Goal: Task Accomplishment & Management: Complete application form

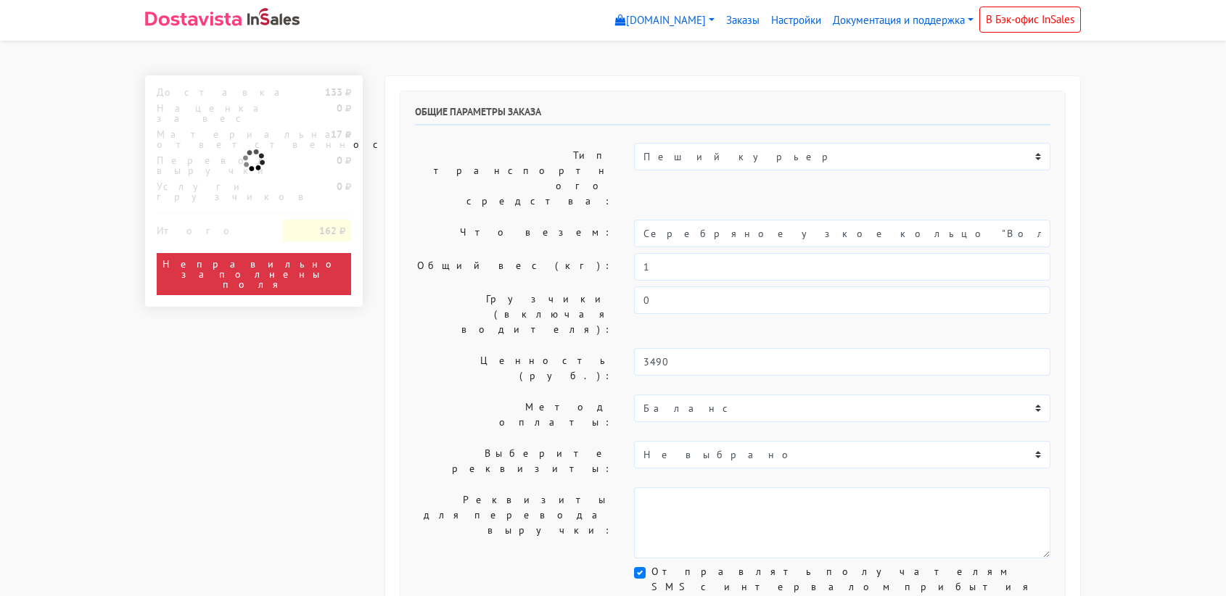
select select "11:00"
select select "21:00"
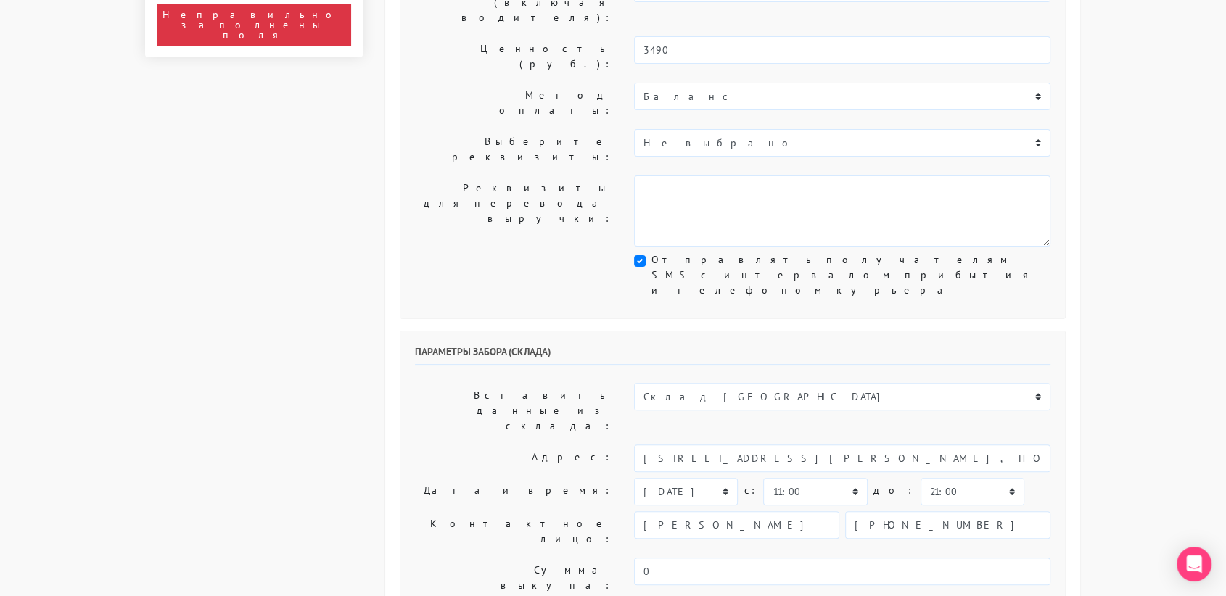
scroll to position [342, 0]
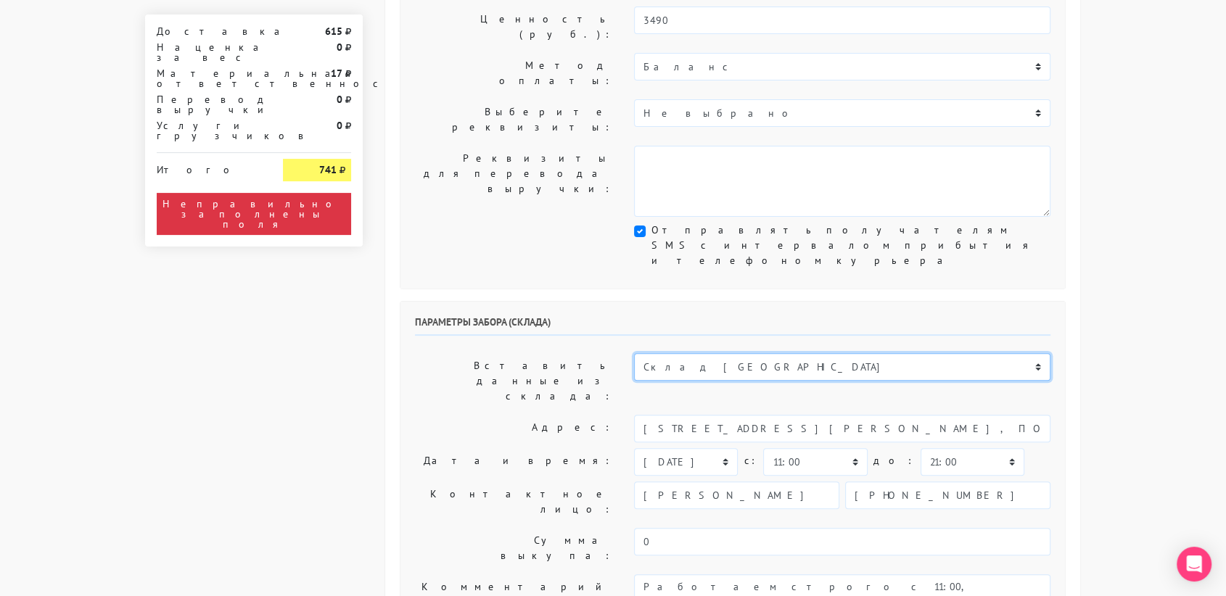
click at [701, 353] on select "Склад [GEOGRAPHIC_DATA] Склад [GEOGRAPHIC_DATA] [GEOGRAPHIC_DATA][PERSON_NAME] …" at bounding box center [842, 367] width 416 height 28
select select "1019"
click at [634, 353] on select "Склад Москва Склад Санкт-Петербург Москва.Никольская Склад Екатеринбург" at bounding box center [842, 367] width 416 height 28
type input "[STREET_ADDRESS][PERSON_NAME]"
type input "89251806702"
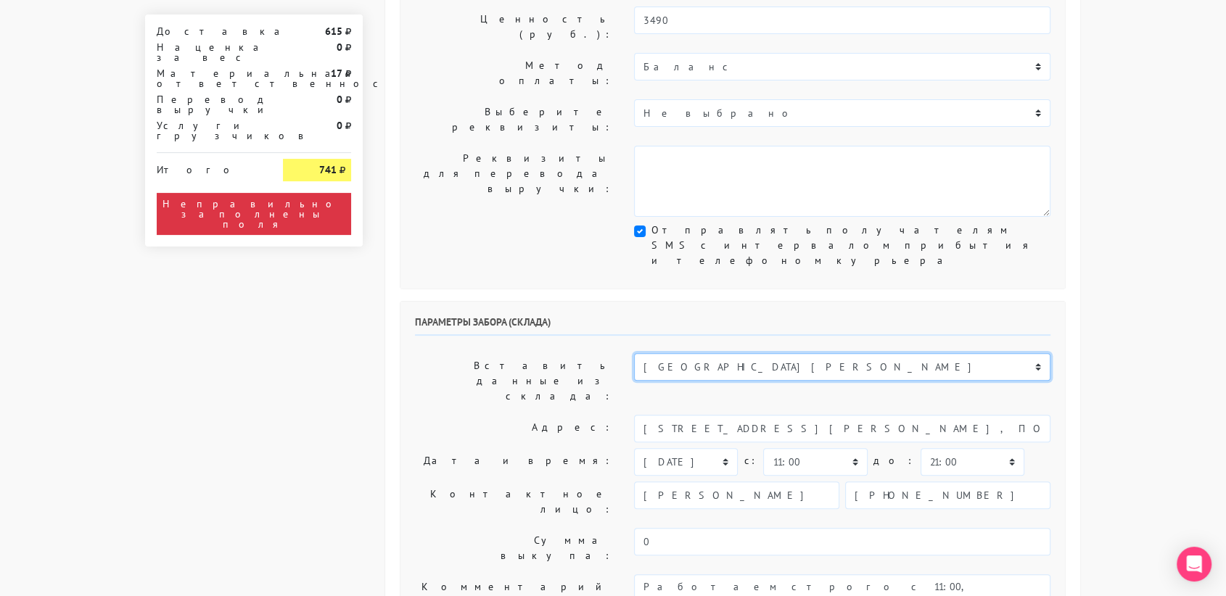
type textarea "Магазин серебряных украшений SBLESKOM (вход со стороны [GEOGRAPHIC_DATA])"
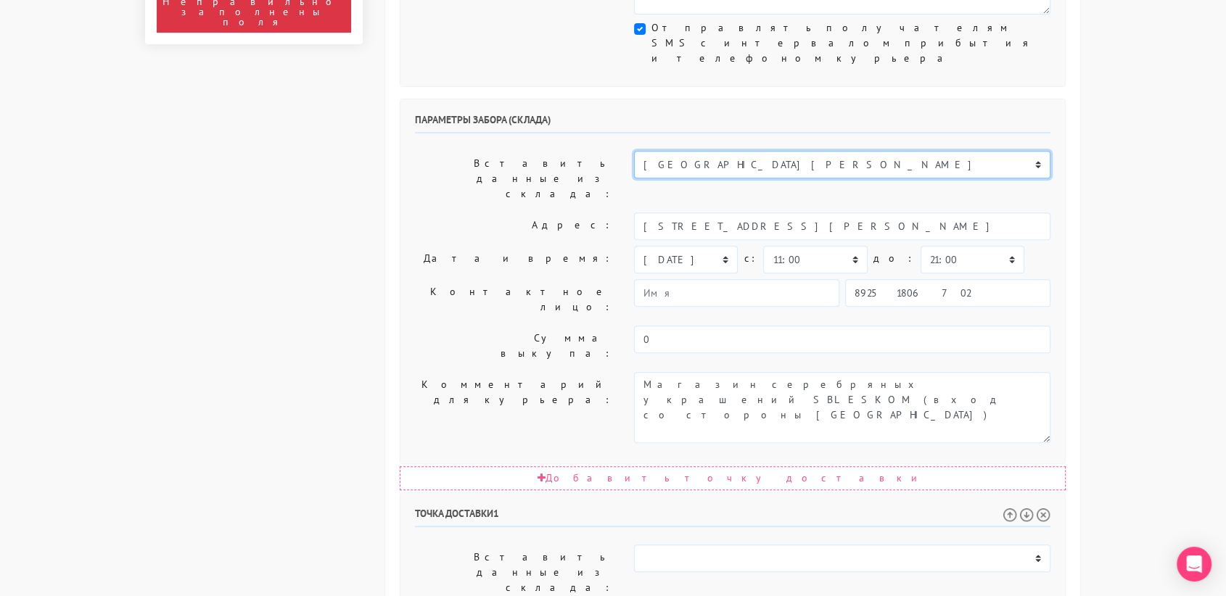
scroll to position [561, 0]
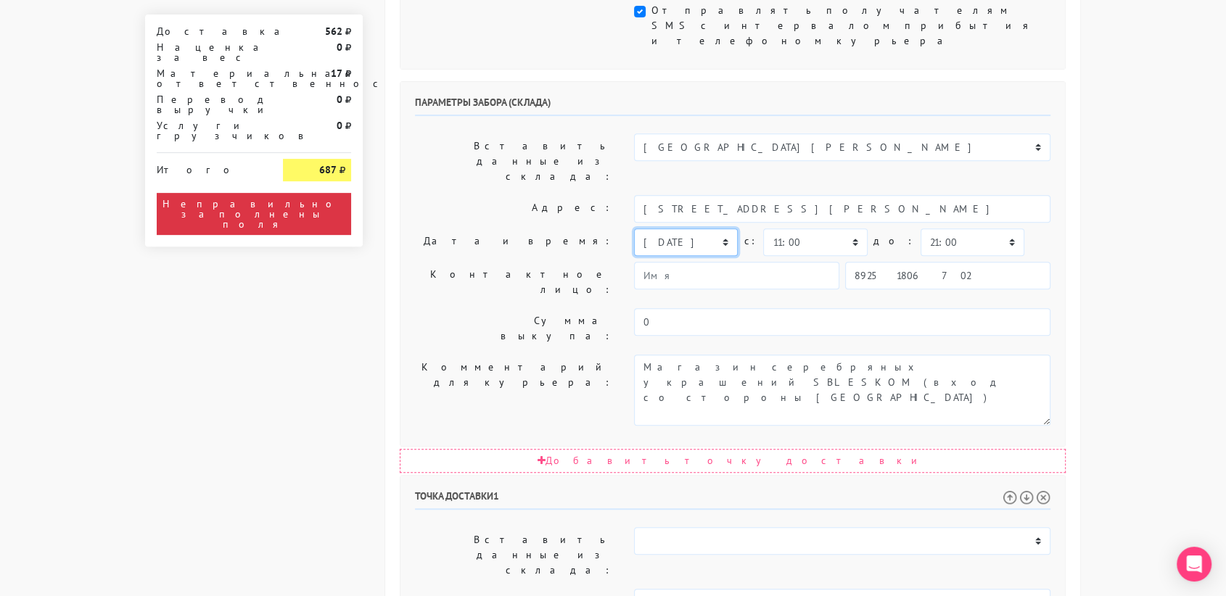
click at [649, 228] on select "[DATE] [DATE] [DATE] [DATE] [DATE] [DATE] [DATE] [DATE] [DATE]" at bounding box center [686, 242] width 104 height 28
select select "[DATE]"
click at [634, 228] on select "[DATE] [DATE] [DATE] [DATE] [DATE] [DATE] [DATE] [DATE] [DATE]" at bounding box center [686, 242] width 104 height 28
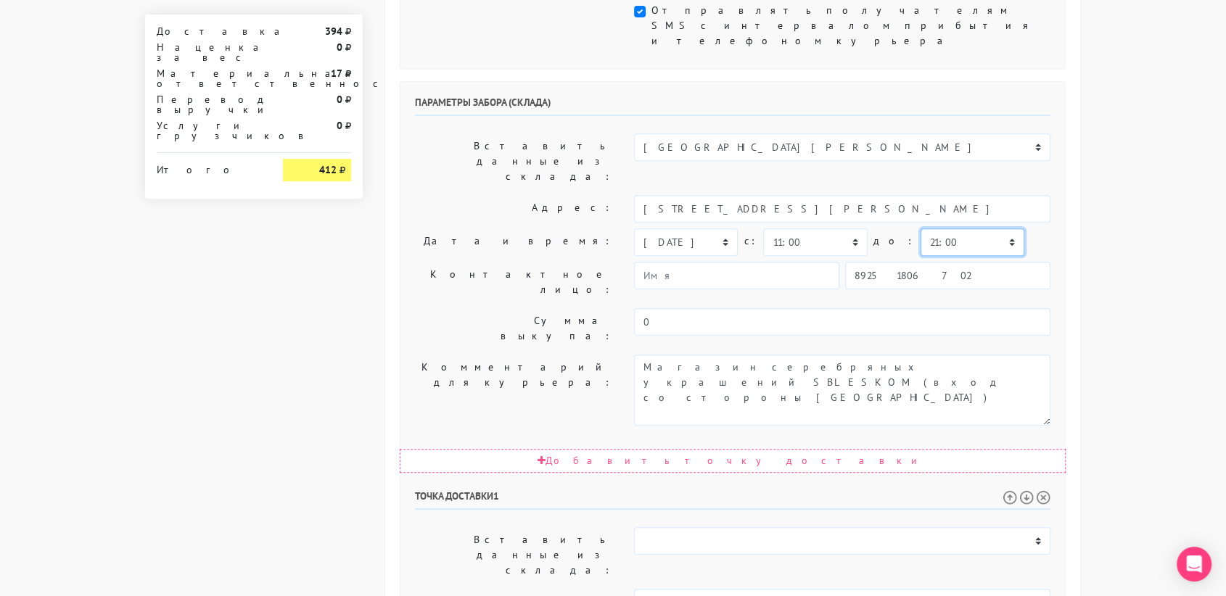
click at [920, 228] on select "00:00 00:30 01:00 01:30 02:00 02:30 03:00 03:30 04:00 04:30 05:00 05:30 06:00 0…" at bounding box center [972, 242] width 104 height 28
select select "11:30"
click at [920, 228] on select "00:00 00:30 01:00 01:30 02:00 02:30 03:00 03:30 04:00 04:30 05:00 05:30 06:00 0…" at bounding box center [972, 242] width 104 height 28
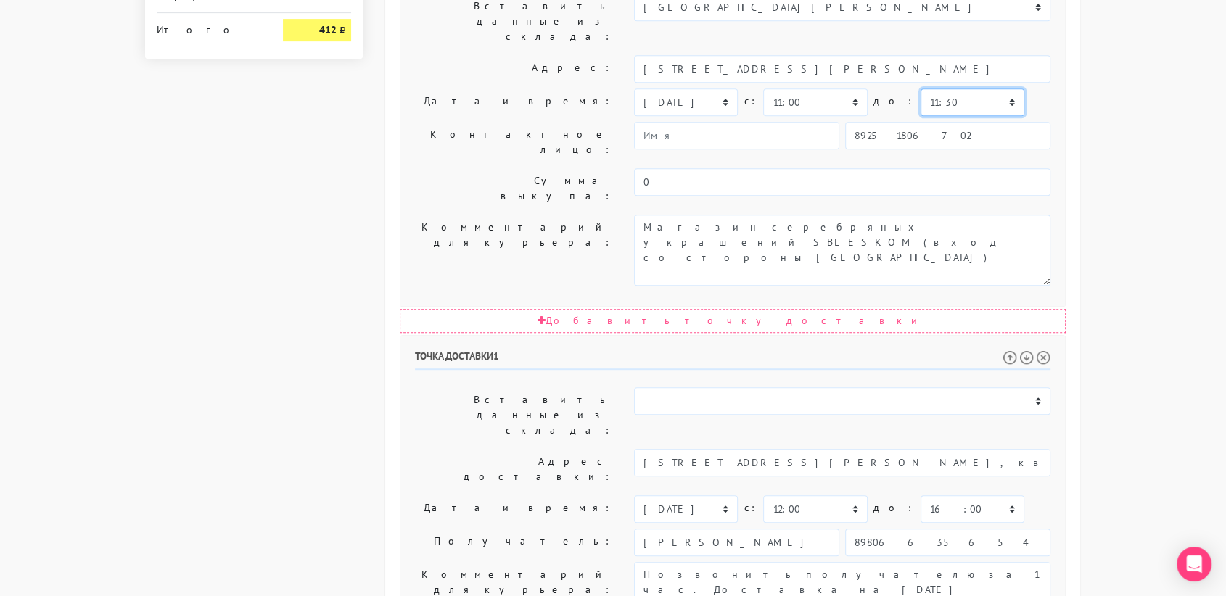
scroll to position [702, 0]
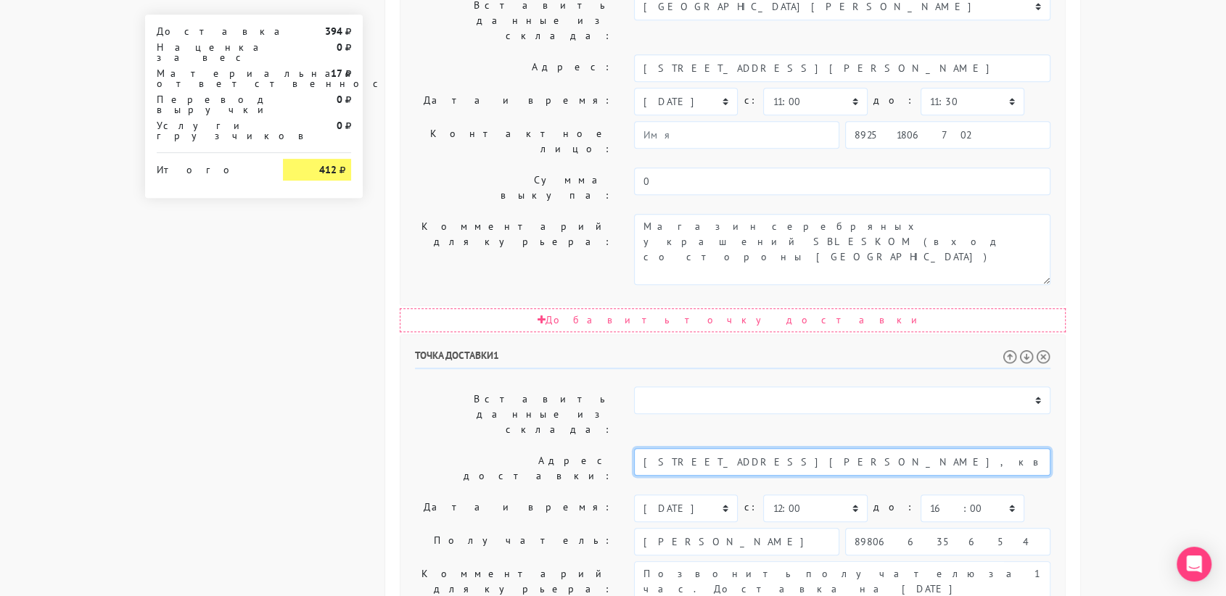
drag, startPoint x: 912, startPoint y: 238, endPoint x: 753, endPoint y: 240, distance: 158.9
click at [753, 448] on input "Москва, Вавилова 70к3, 8 этаж, квартира 218, домофон 218" at bounding box center [842, 462] width 416 height 28
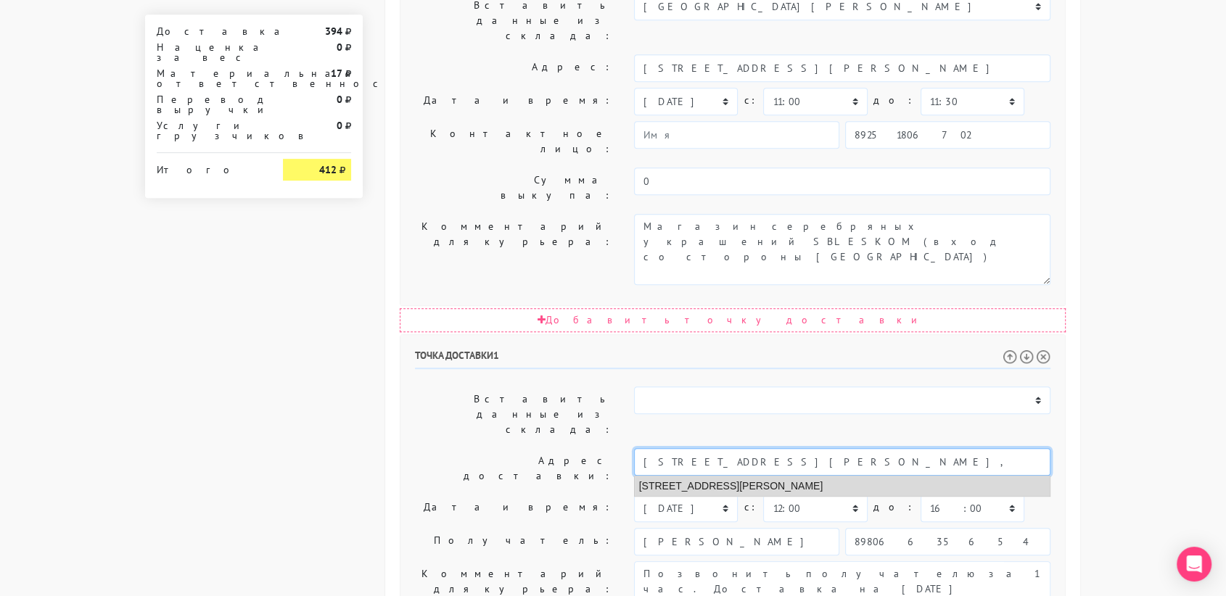
click at [767, 477] on li "Москва, улица Вавилова, 70 к3" at bounding box center [843, 487] width 416 height 20
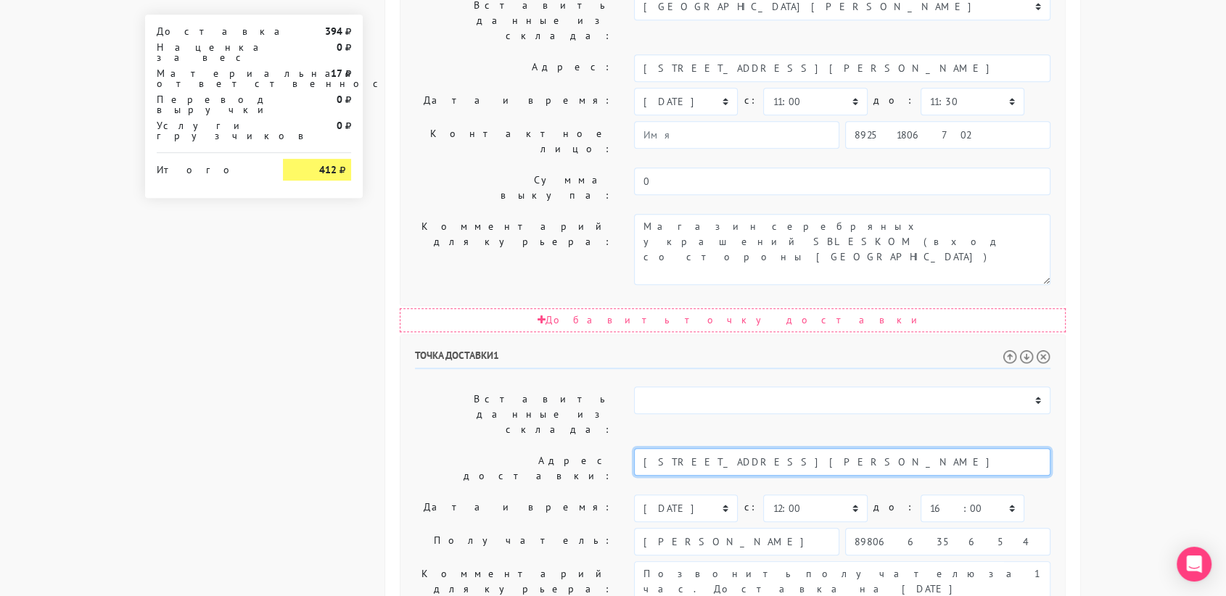
type input "Москва, улица Вавилова, 70 к3"
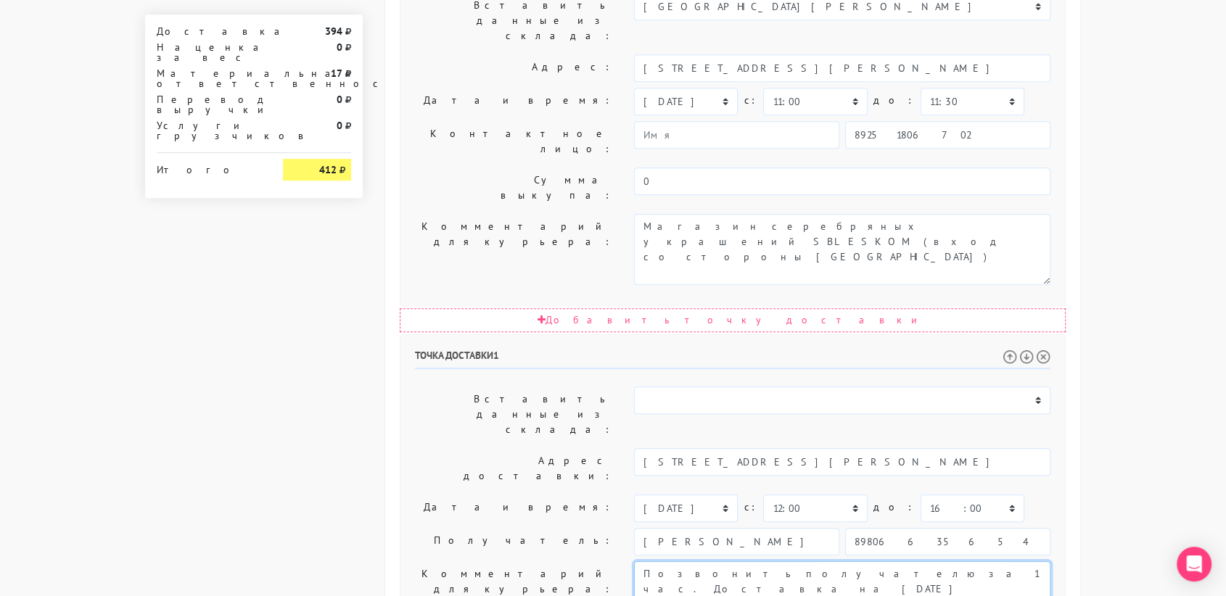
click at [787, 561] on textarea "Позвонить получателю за 1 час. Доставка на 9 сентября С 12-16 Данные получателя…" at bounding box center [842, 596] width 416 height 71
drag, startPoint x: 786, startPoint y: 338, endPoint x: 1015, endPoint y: 388, distance: 234.6
click at [1015, 561] on textarea "Позвонить получателю за 1 час. Доставка на 9 сентября С 12-16 Данные получателя…" at bounding box center [842, 596] width 416 height 71
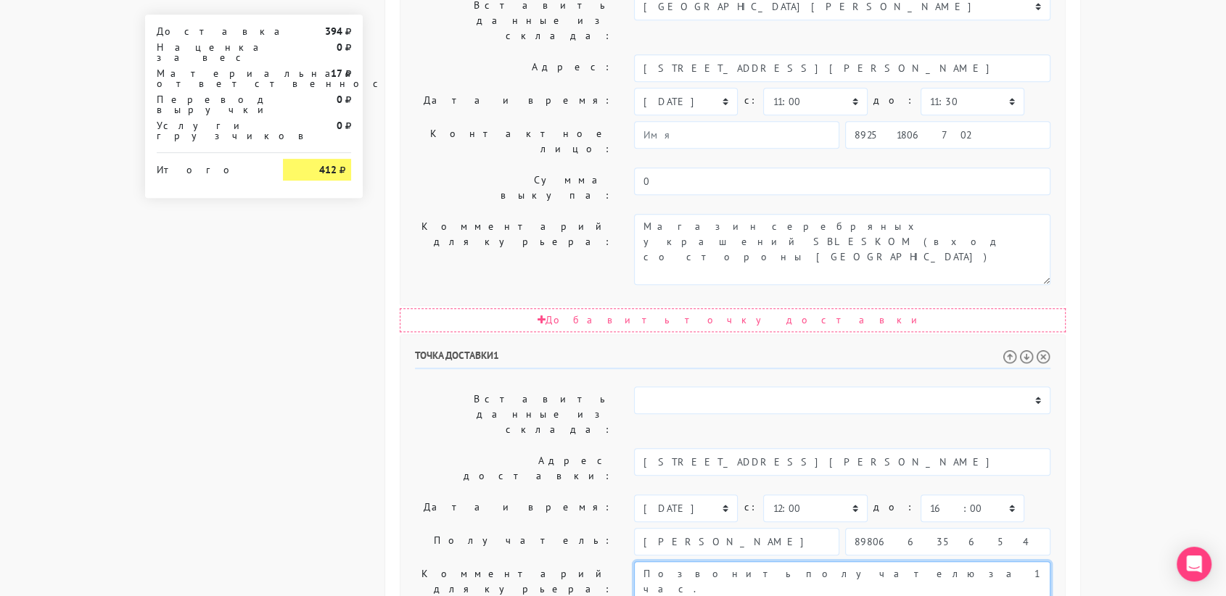
paste textarea "8 этаж, квартира 218, домофон 218"
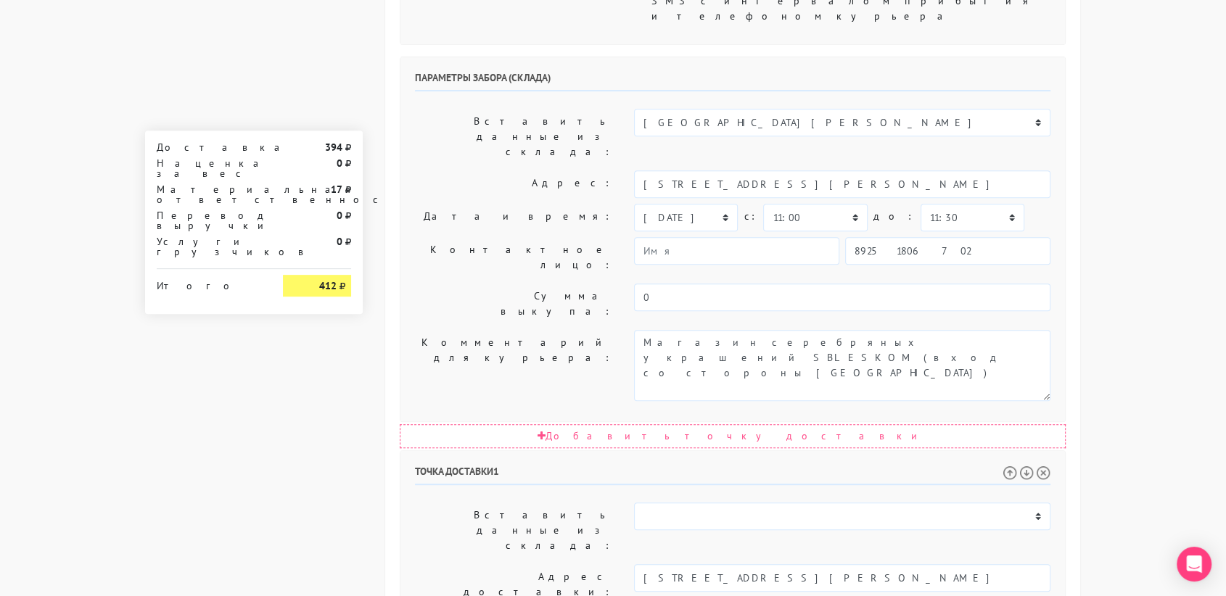
scroll to position [582, 0]
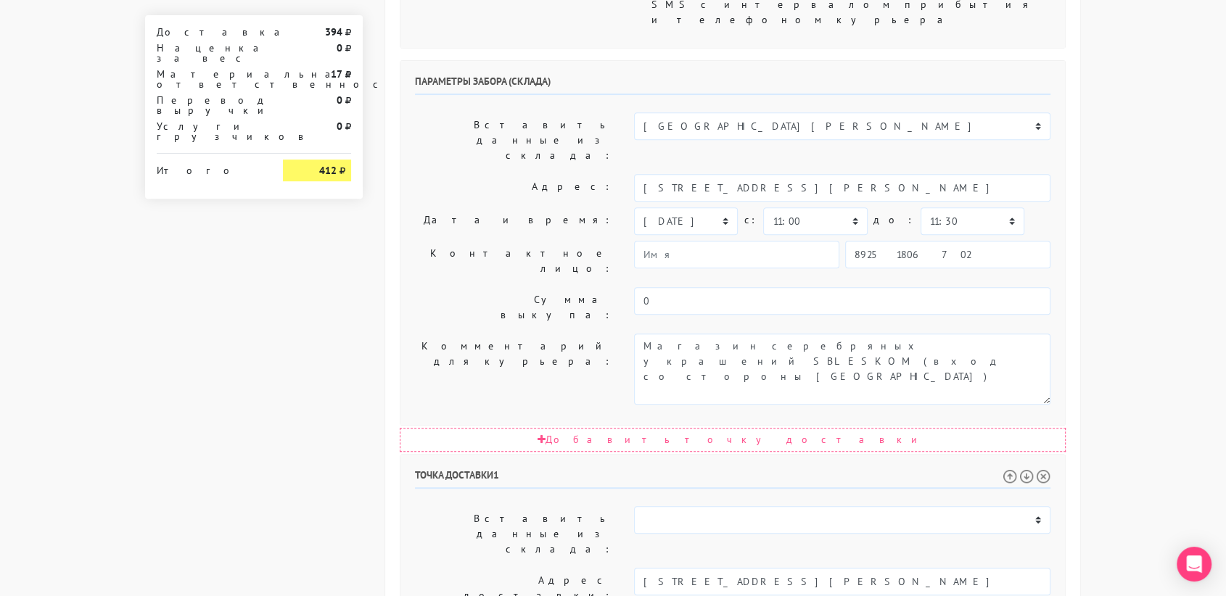
type textarea "Позвонить получателю за 1 час. 8 этаж, квартира 218, домофон 218"
select select "15:00"
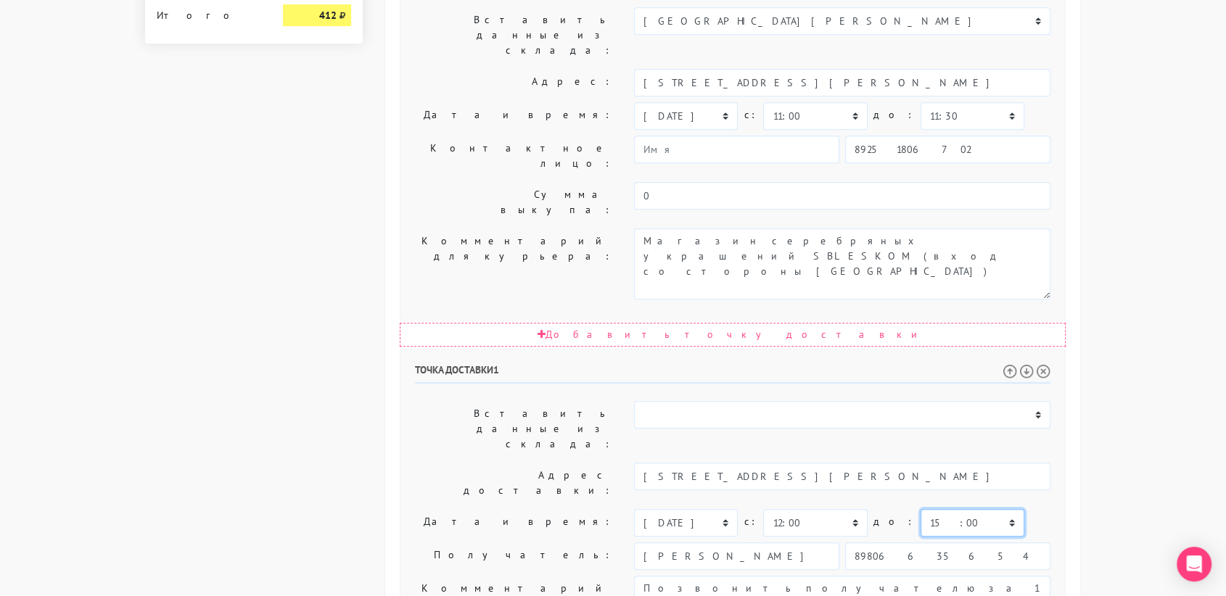
scroll to position [739, 0]
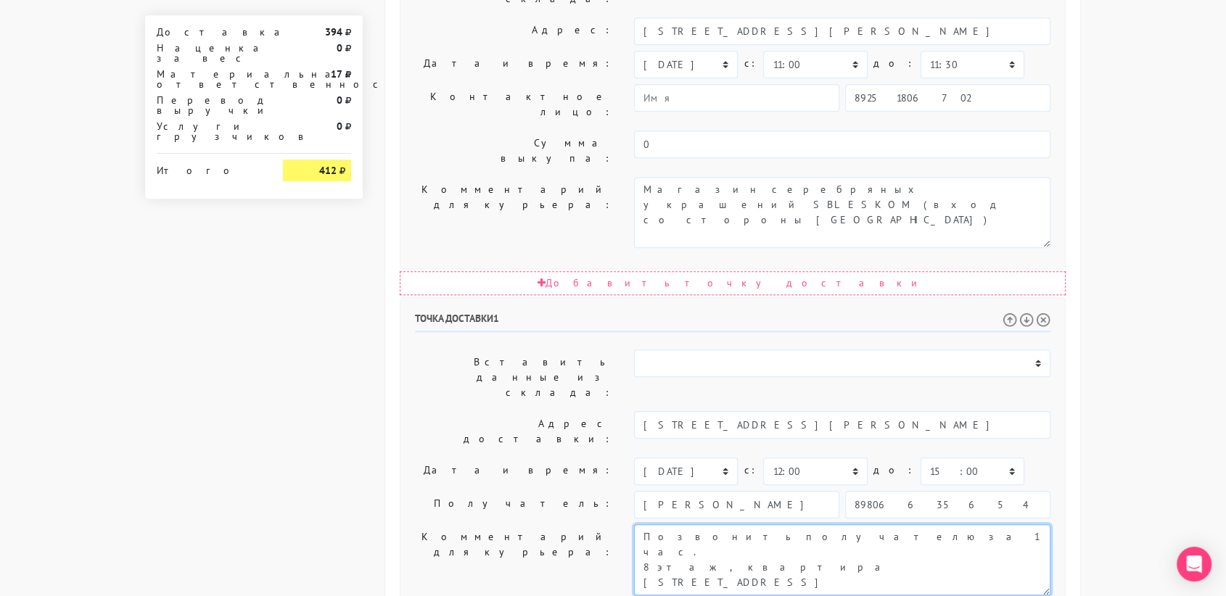
click at [821, 524] on textarea "Позвонить получателю за 1 час. Доставка на 9 сентября С 12-16 Данные получателя…" at bounding box center [842, 559] width 416 height 71
paste textarea "Предварительно связаться с девушкой, и уточнить повторно адрес доставки"
drag, startPoint x: 788, startPoint y: 298, endPoint x: 627, endPoint y: 294, distance: 161.1
click at [627, 524] on div "Позвонить получателю за 1 час. Доставка на 9 сентября С 12-16 Данные получателя…" at bounding box center [842, 559] width 438 height 71
click at [641, 524] on textarea "Позвонить получателю за 1 час. Доставка на 9 сентября С 12-16 Данные получателя…" at bounding box center [842, 559] width 416 height 71
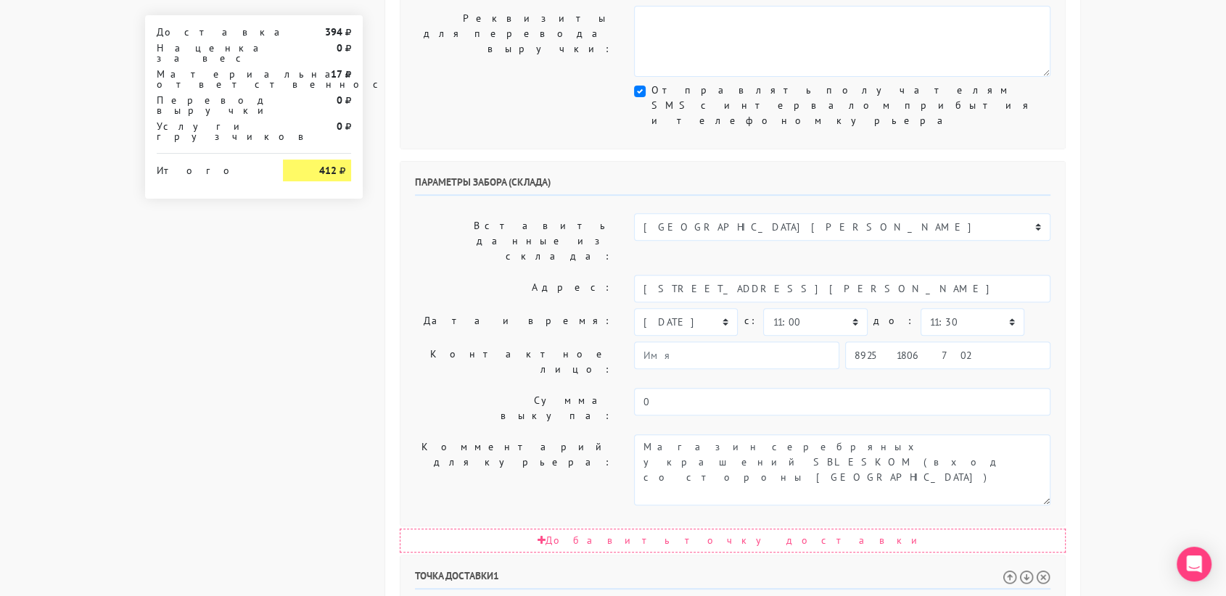
scroll to position [0, 0]
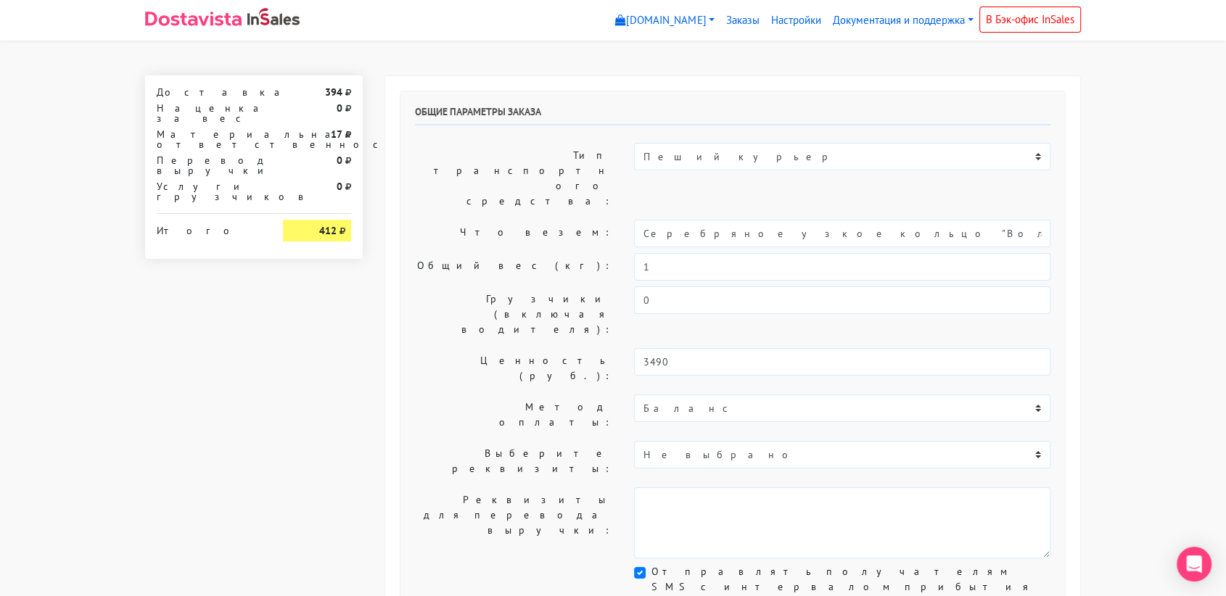
type textarea "8 этаж, квартира 218, домофон 218 Предварительно связаться с девушкой, и уточни…"
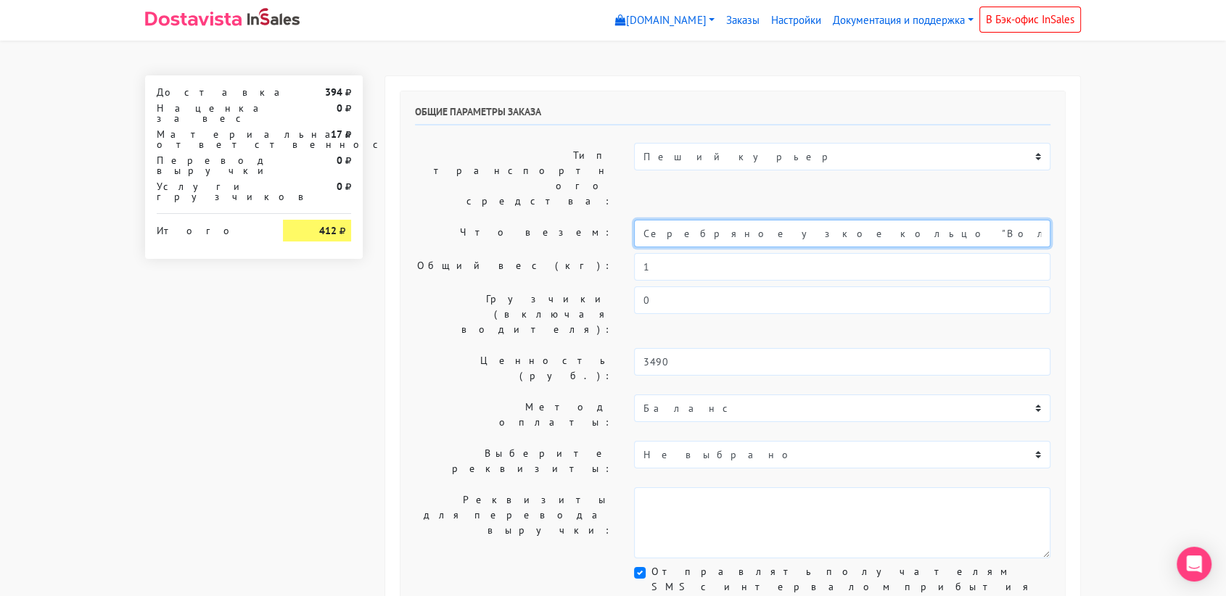
drag, startPoint x: 828, startPoint y: 186, endPoint x: 609, endPoint y: 180, distance: 219.1
click at [609, 220] on div "Что везем: Серебряное узкое кольцо "Волна" (16,5)" at bounding box center [732, 234] width 657 height 28
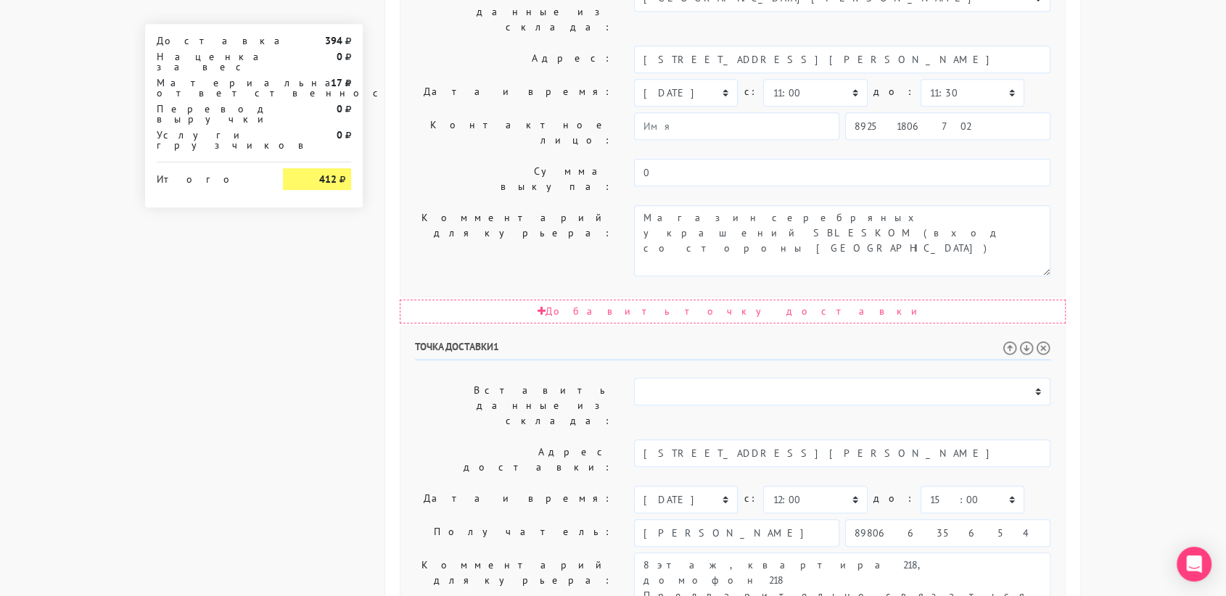
scroll to position [739, 0]
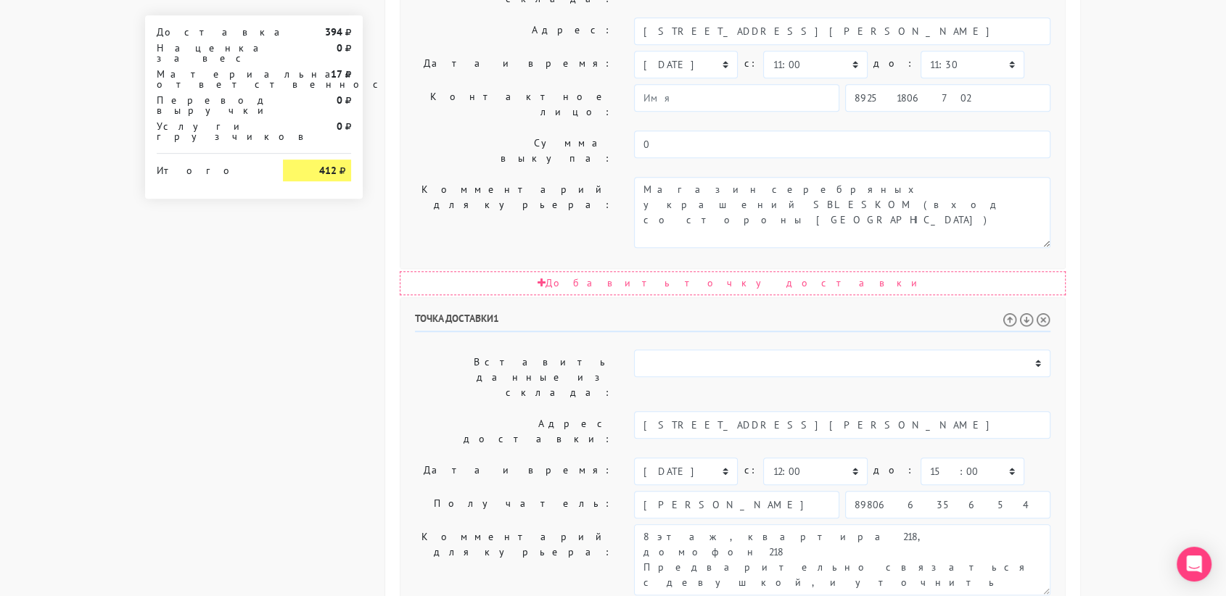
type input "подарок"
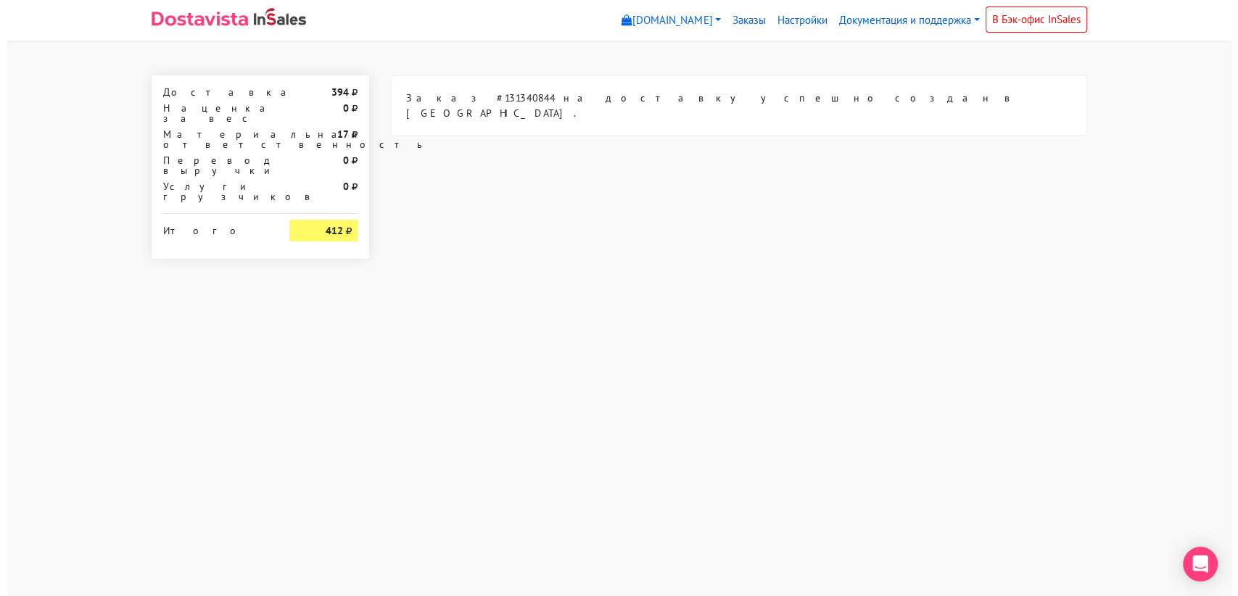
scroll to position [0, 0]
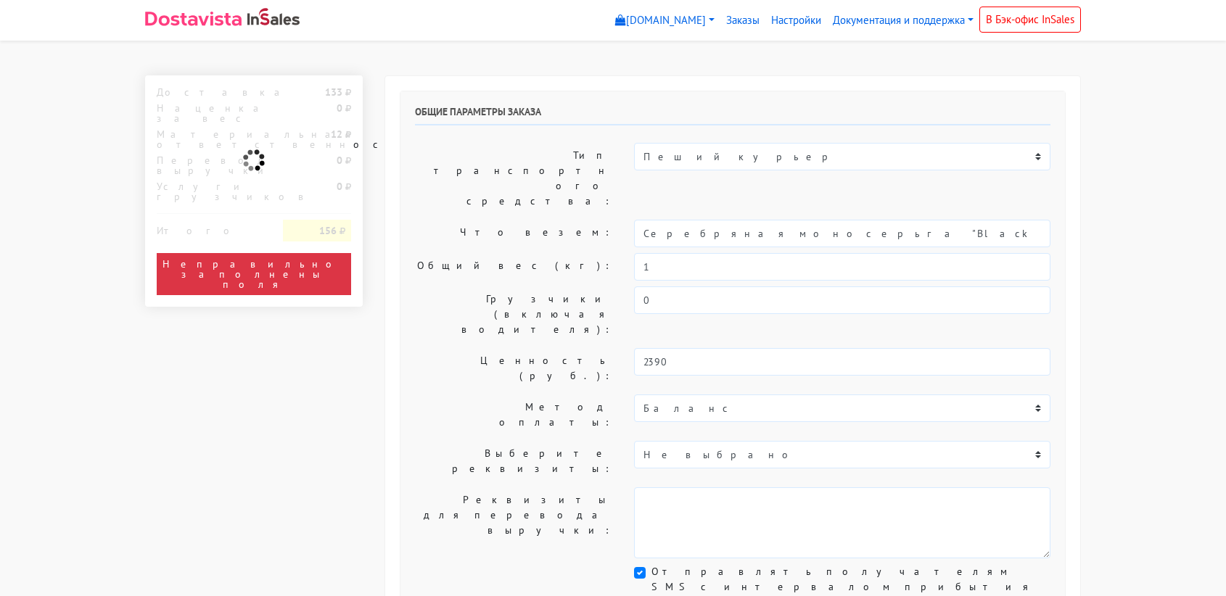
select select "11:00"
select select "21:00"
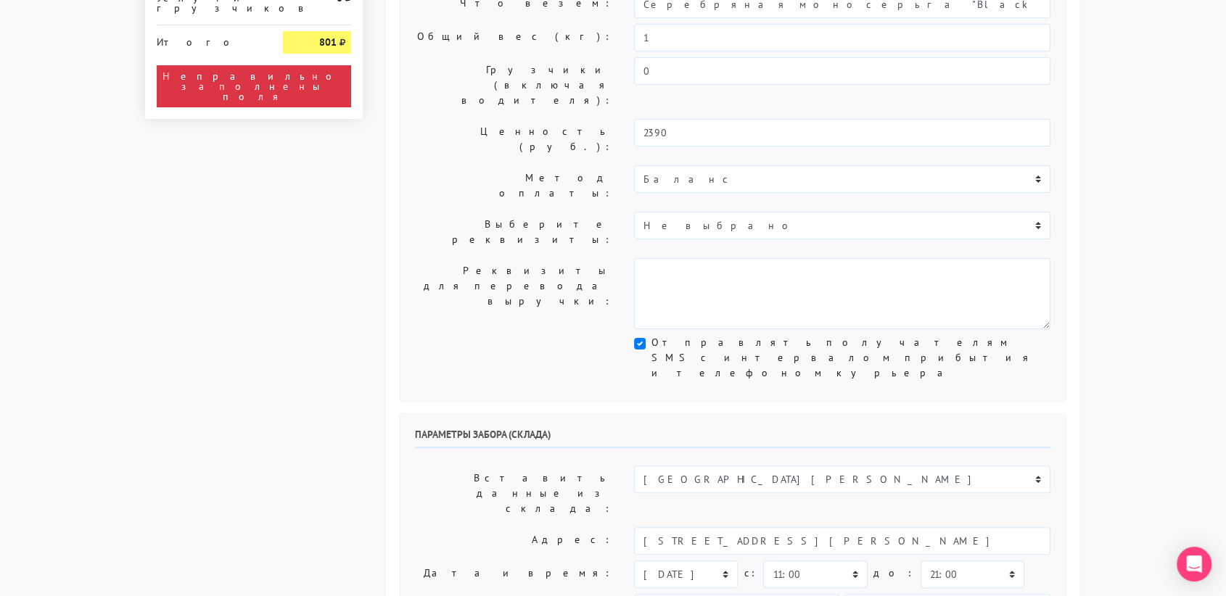
scroll to position [234, 0]
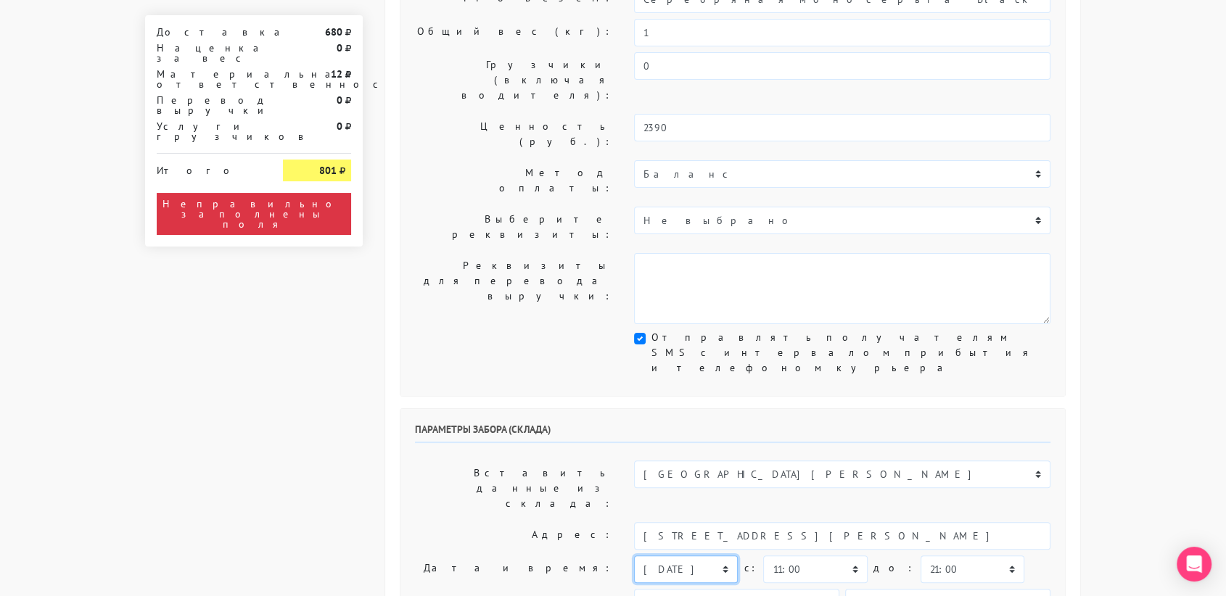
click at [689, 556] on select "[DATE] [DATE] [DATE] [DATE] [DATE] [DATE] [DATE] [DATE] [DATE]" at bounding box center [686, 570] width 104 height 28
select select "[DATE]"
click at [634, 556] on select "[DATE] [DATE] [DATE] [DATE] [DATE] [DATE] [DATE] [DATE] [DATE]" at bounding box center [686, 570] width 104 height 28
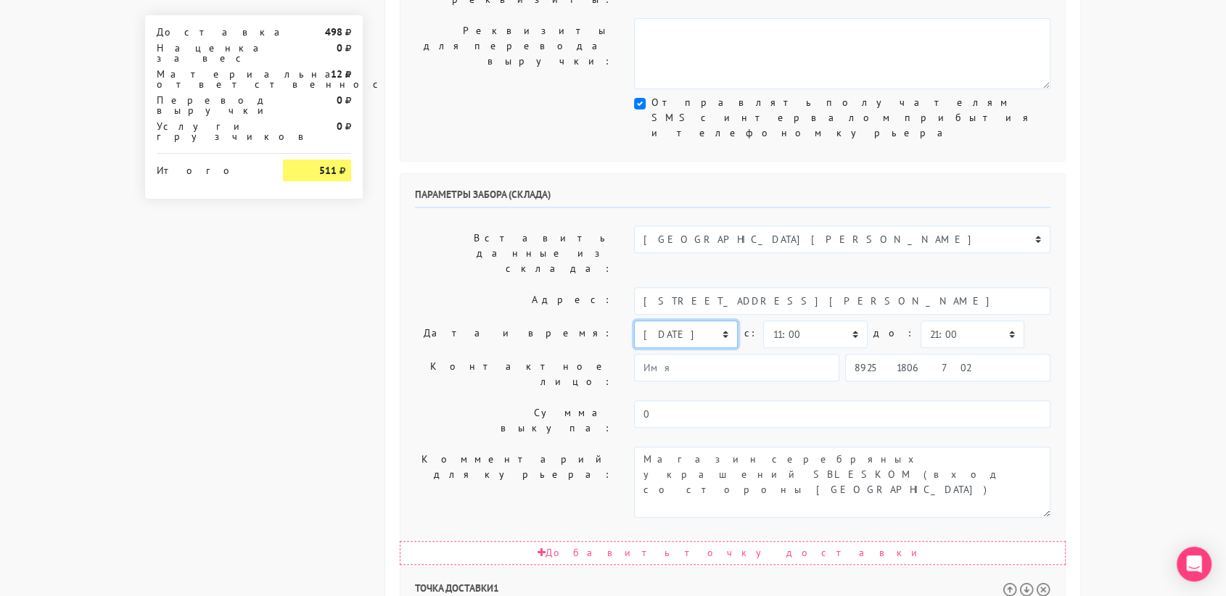
scroll to position [470, 0]
click at [932, 320] on select "00:00 00:30 01:00 01:30 02:00 02:30 03:00 03:30 04:00 04:30 05:00 05:30 06:00 0…" at bounding box center [972, 334] width 104 height 28
select select "11:30"
click at [920, 320] on select "00:00 00:30 01:00 01:30 02:00 02:30 03:00 03:30 04:00 04:30 05:00 05:30 06:00 0…" at bounding box center [972, 334] width 104 height 28
drag, startPoint x: 937, startPoint y: 468, endPoint x: 766, endPoint y: 458, distance: 171.4
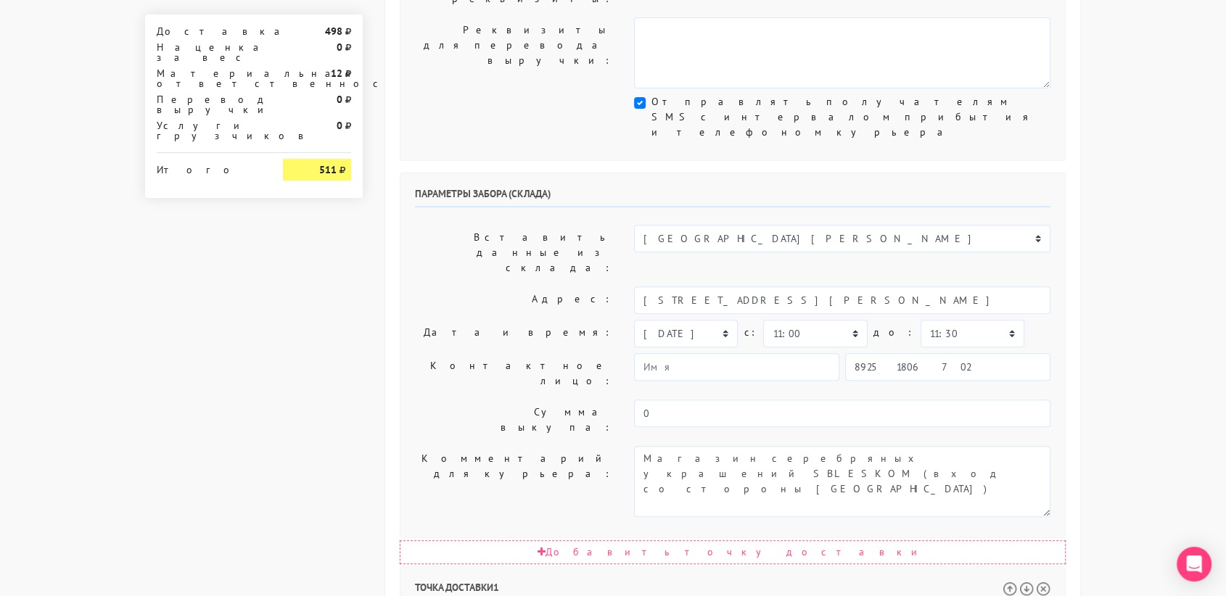
type input "[STREET_ADDRESS]"
paste textarea "кв. [STREET_ADDRESS]"
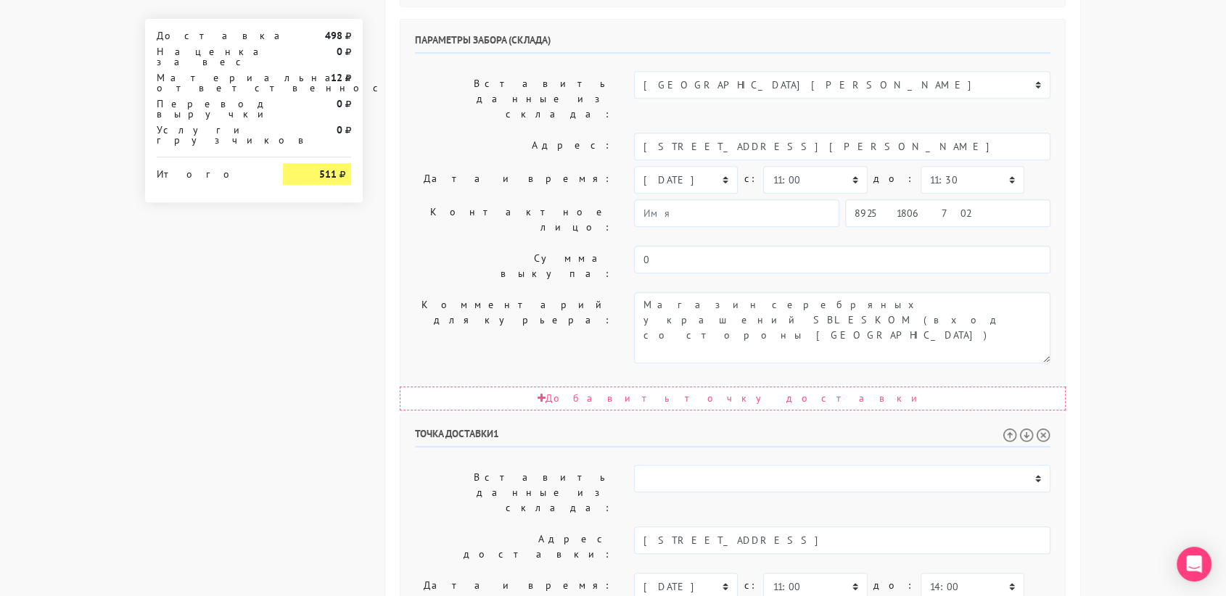
scroll to position [739, 0]
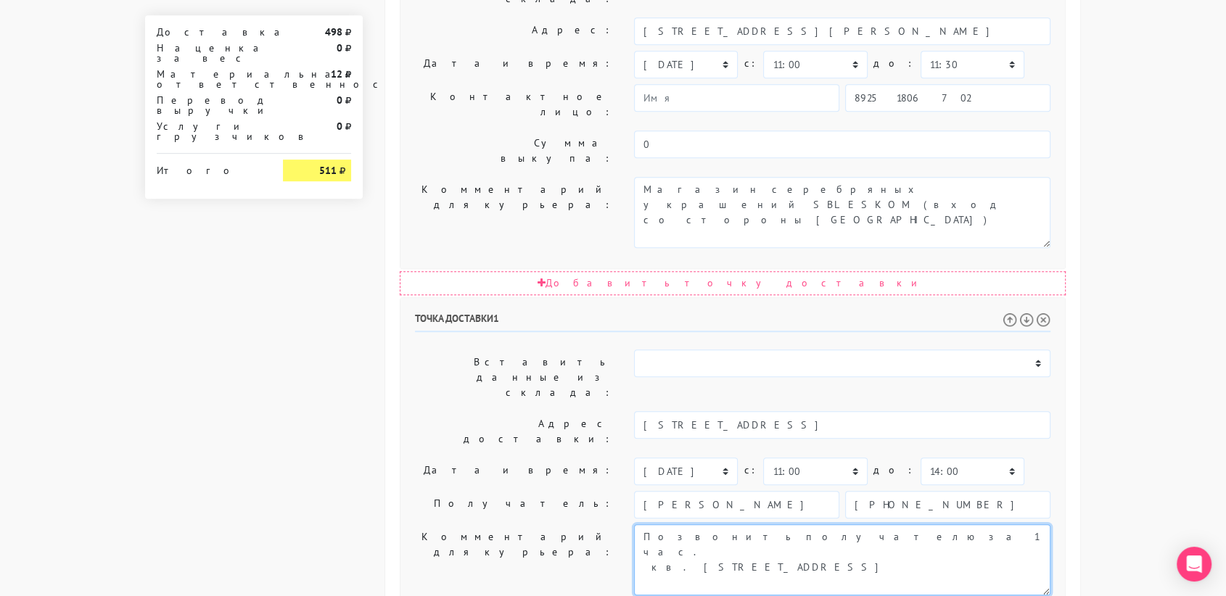
type textarea "Позвонить получателю за 1 час. кв. [STREET_ADDRESS]"
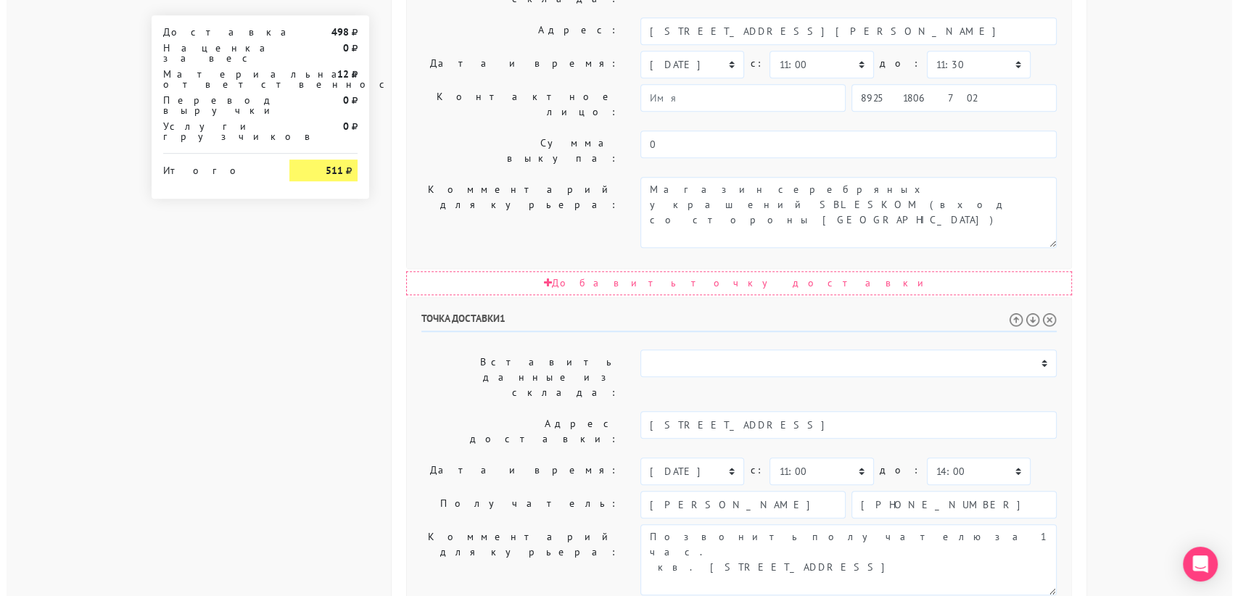
scroll to position [0, 0]
